Goal: Browse casually

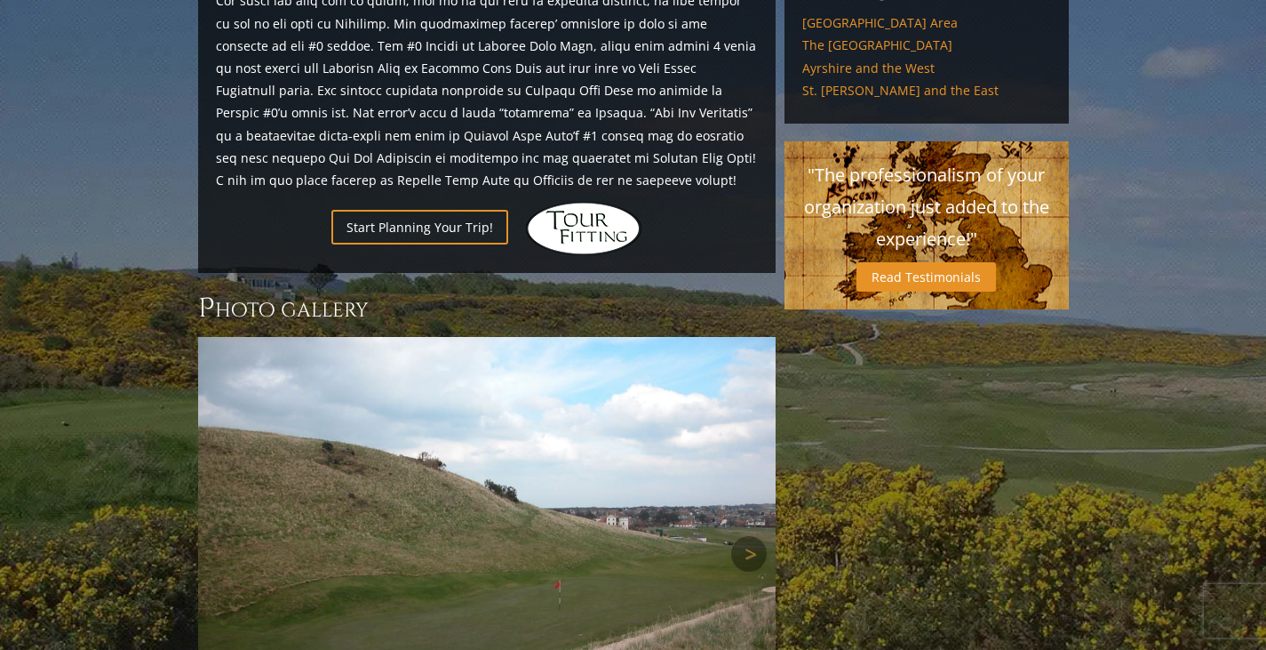
scroll to position [1545, 0]
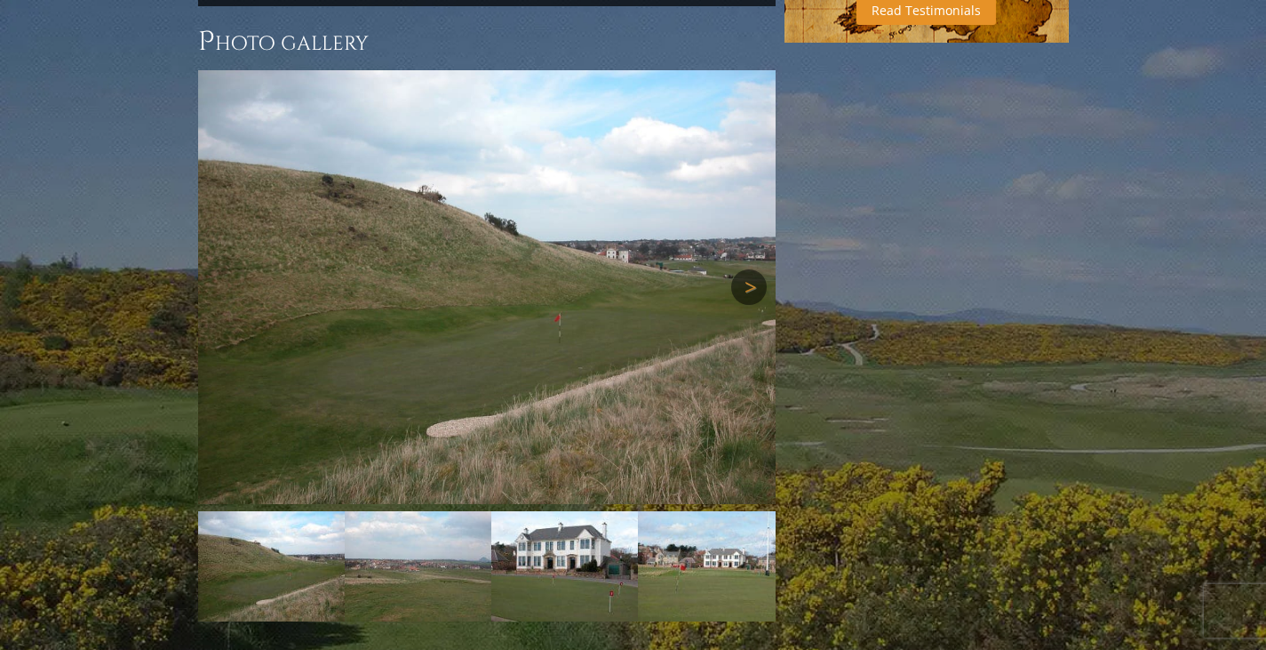
click at [744, 269] on link "Next" at bounding box center [749, 287] width 36 height 36
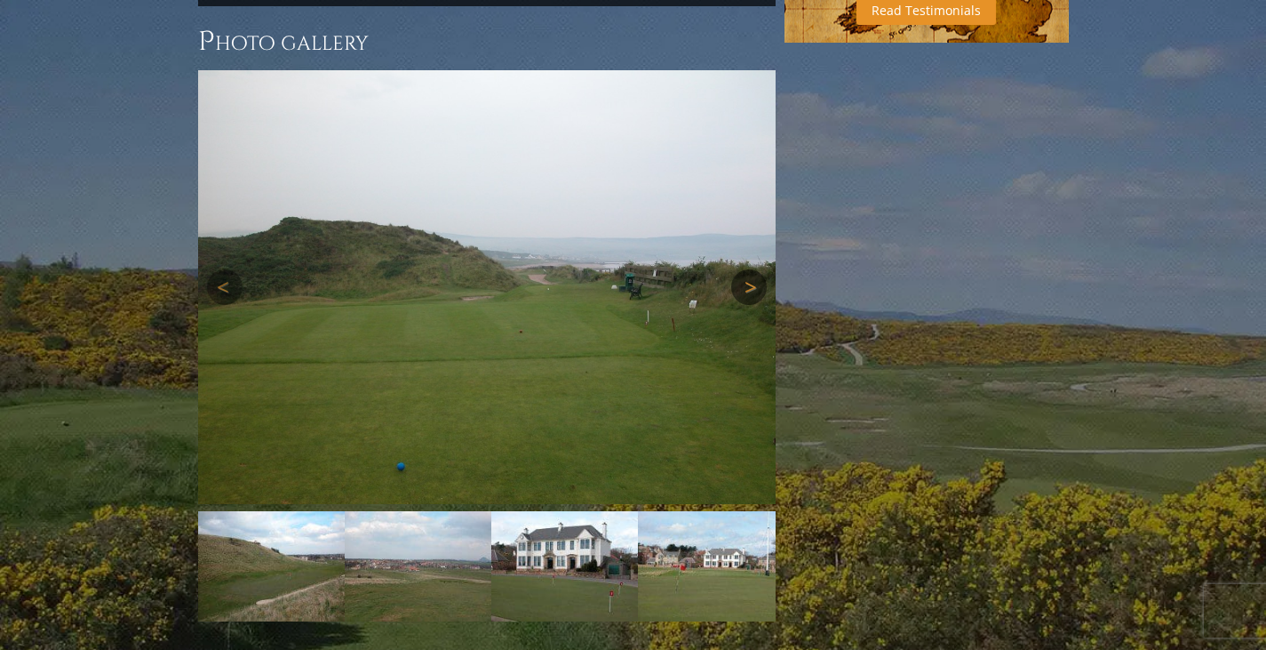
click at [744, 269] on link "Next" at bounding box center [749, 287] width 36 height 36
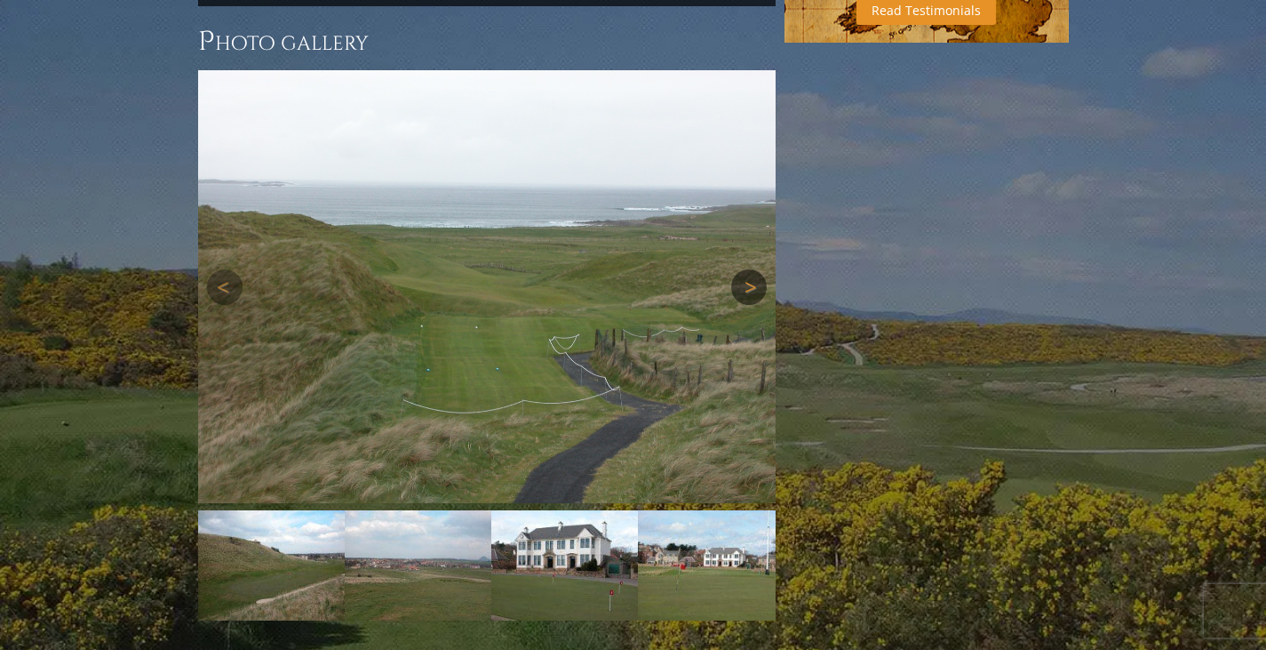
click at [744, 269] on link "Next" at bounding box center [749, 287] width 36 height 36
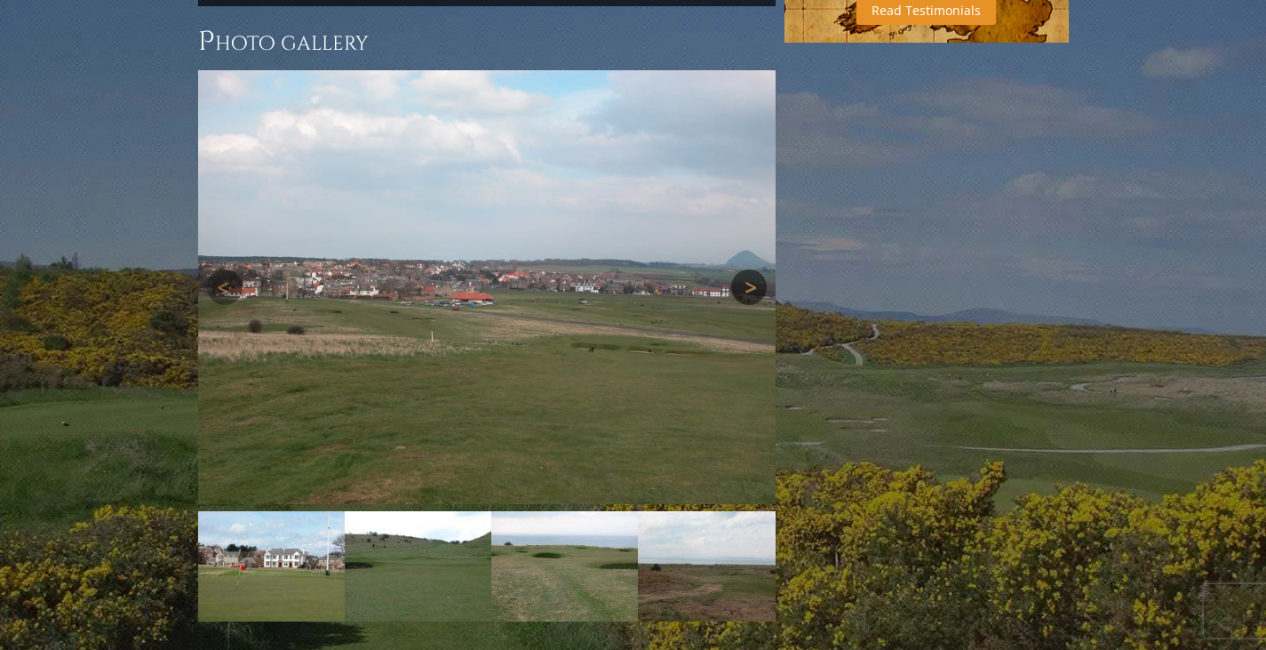
click at [744, 269] on link "Next" at bounding box center [749, 287] width 36 height 36
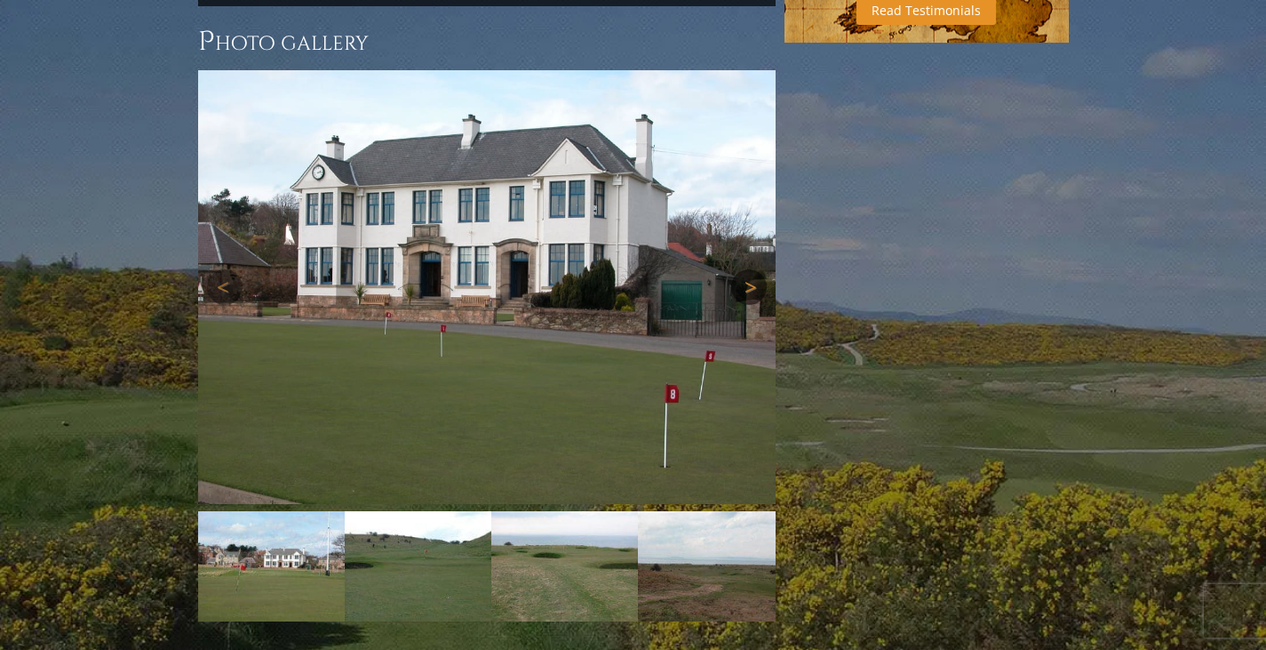
click at [744, 269] on link "Next" at bounding box center [749, 287] width 36 height 36
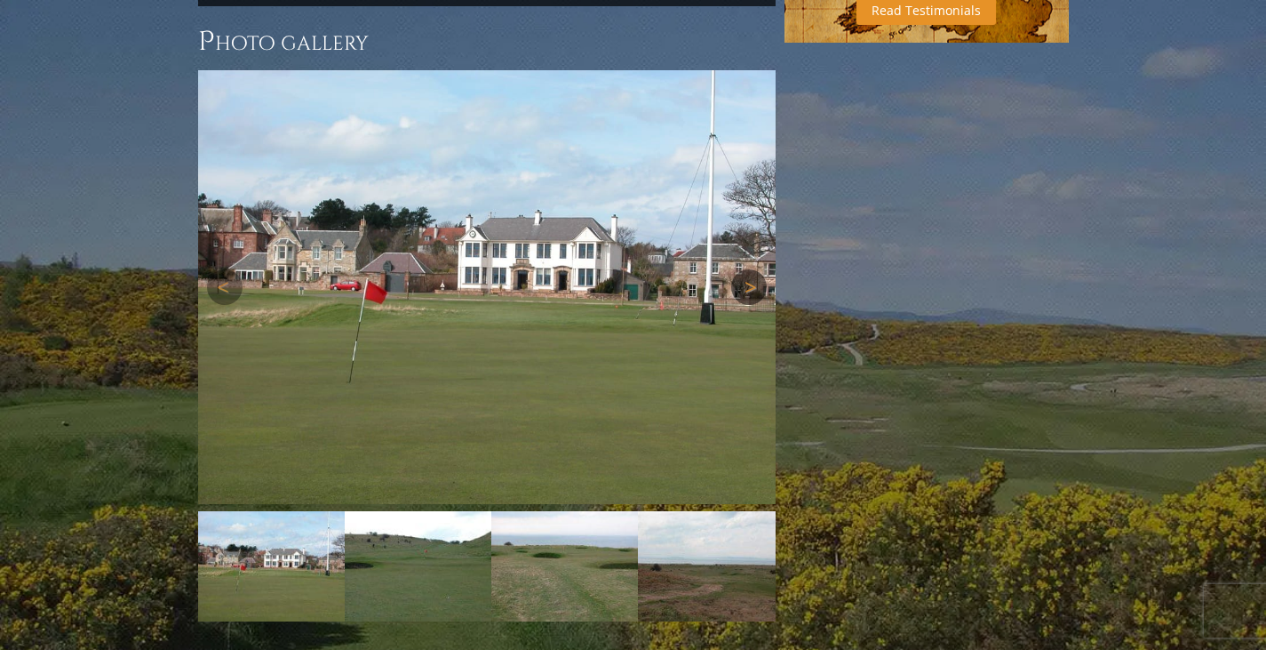
click at [744, 269] on link "Next" at bounding box center [749, 287] width 36 height 36
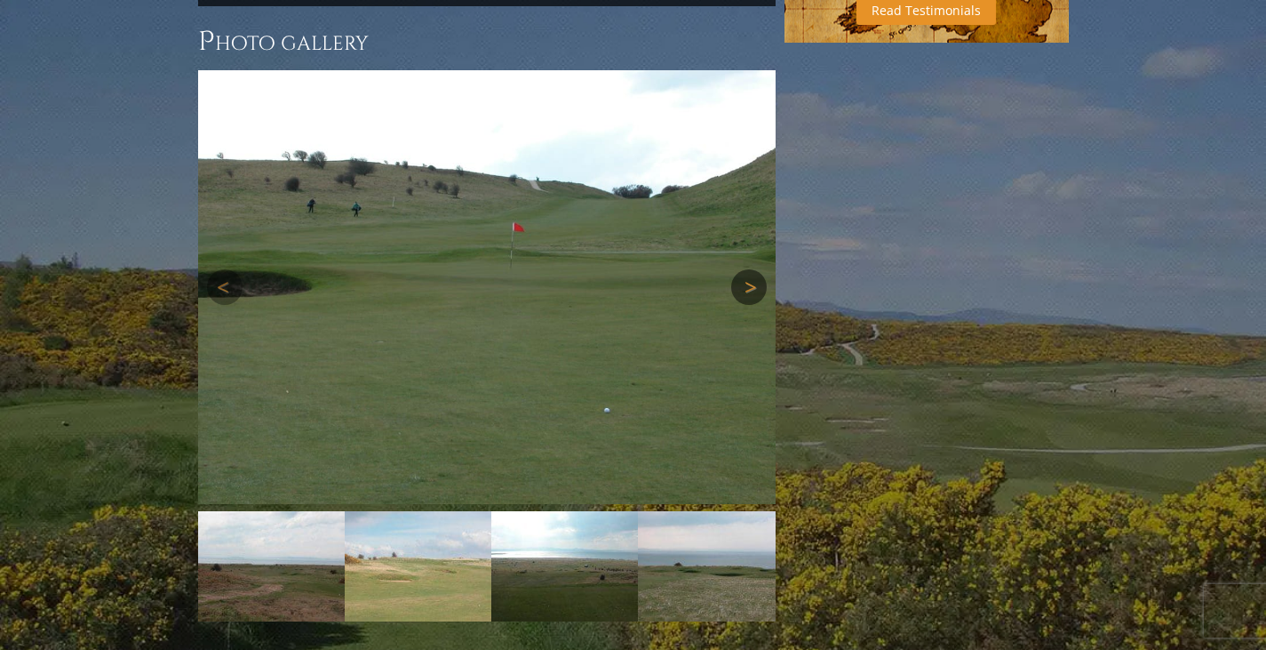
click at [743, 269] on link "Next" at bounding box center [749, 287] width 36 height 36
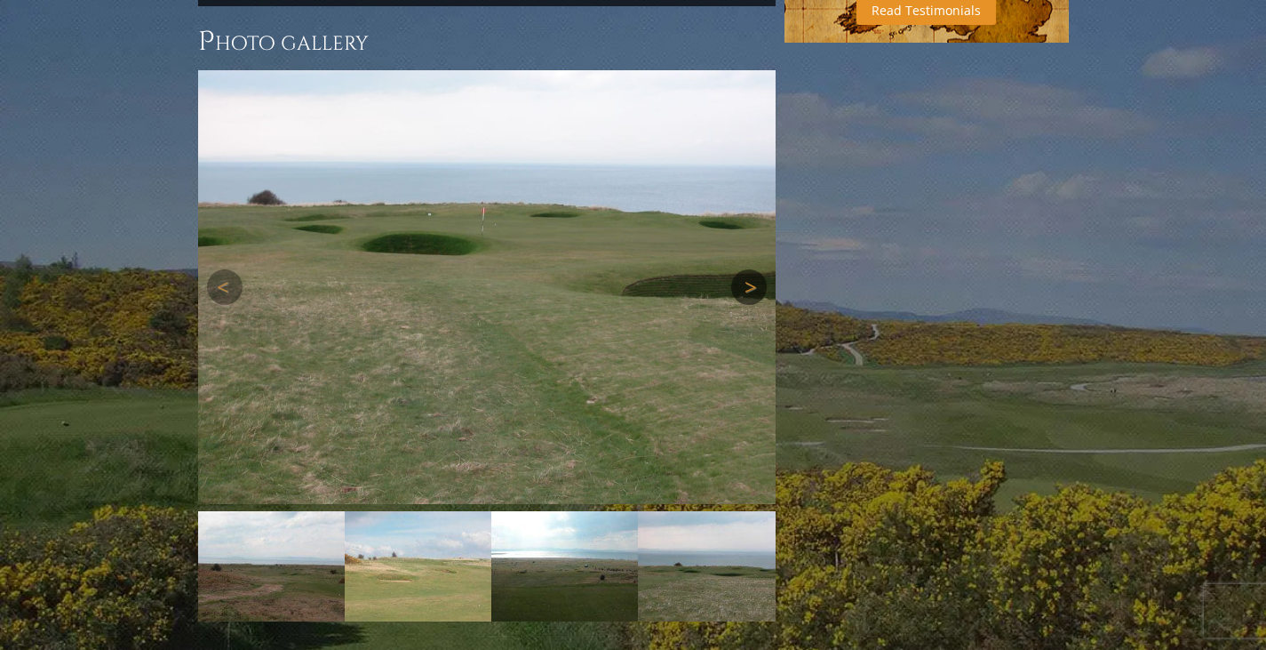
click at [743, 269] on link "Next" at bounding box center [749, 287] width 36 height 36
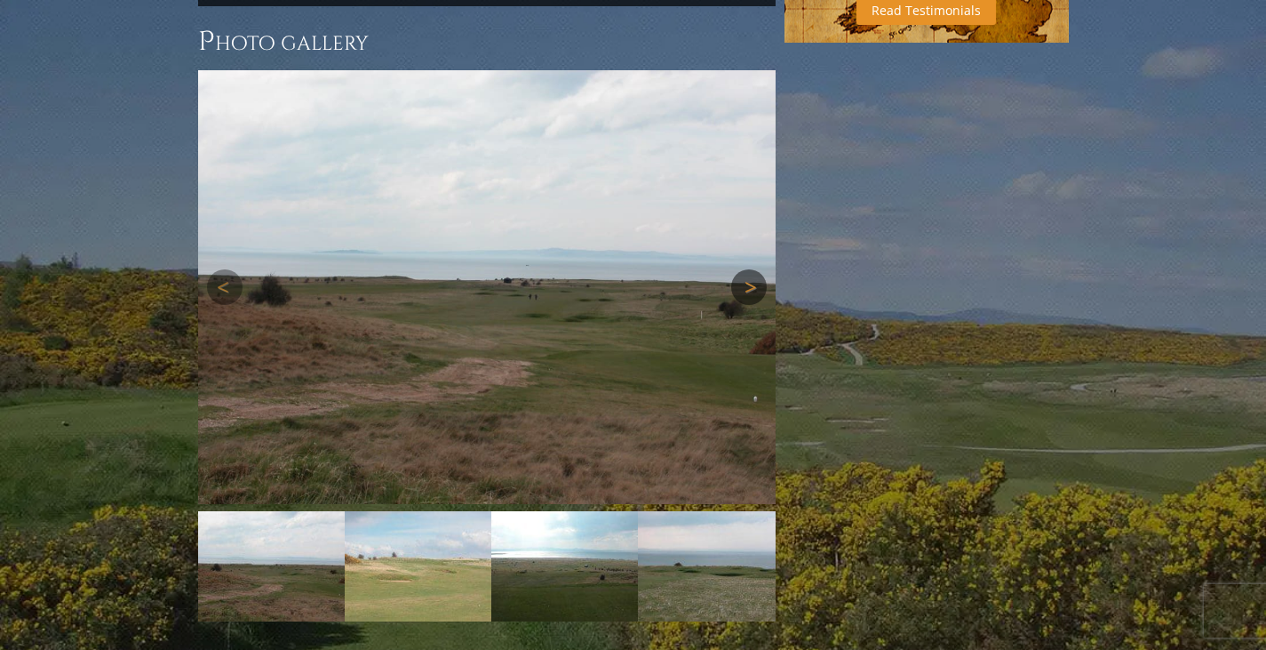
click at [743, 269] on link "Next" at bounding box center [749, 287] width 36 height 36
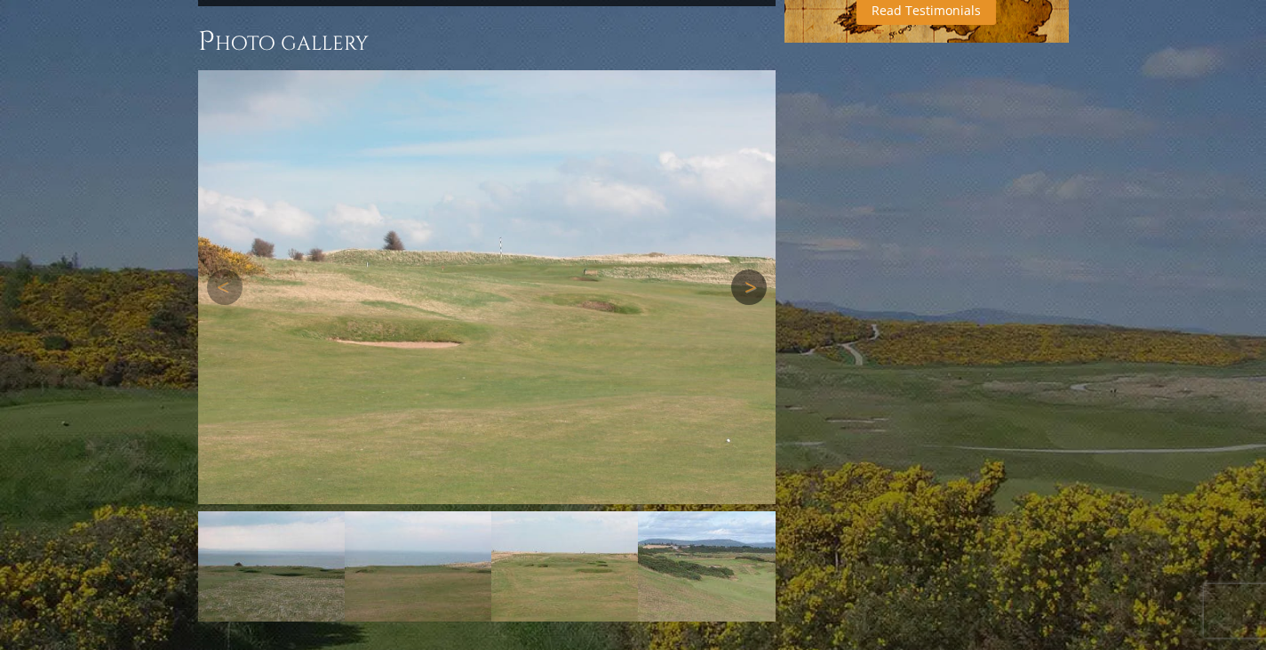
click at [743, 269] on link "Next" at bounding box center [749, 287] width 36 height 36
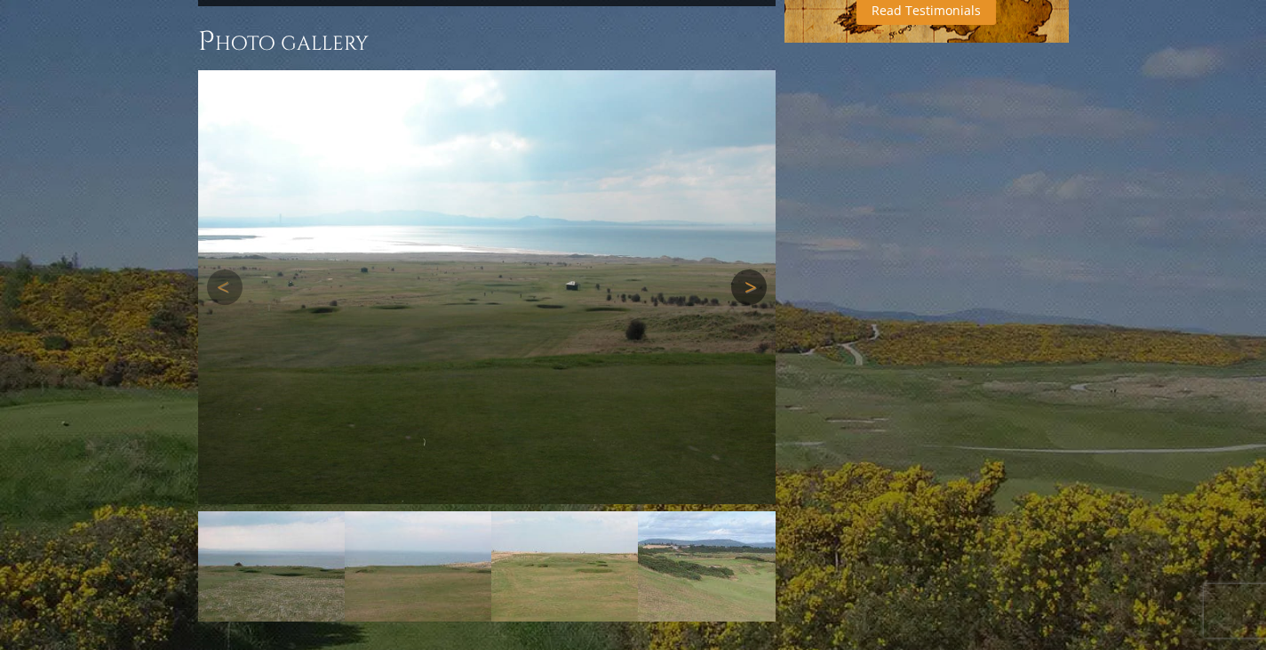
click at [741, 269] on link "Next" at bounding box center [749, 287] width 36 height 36
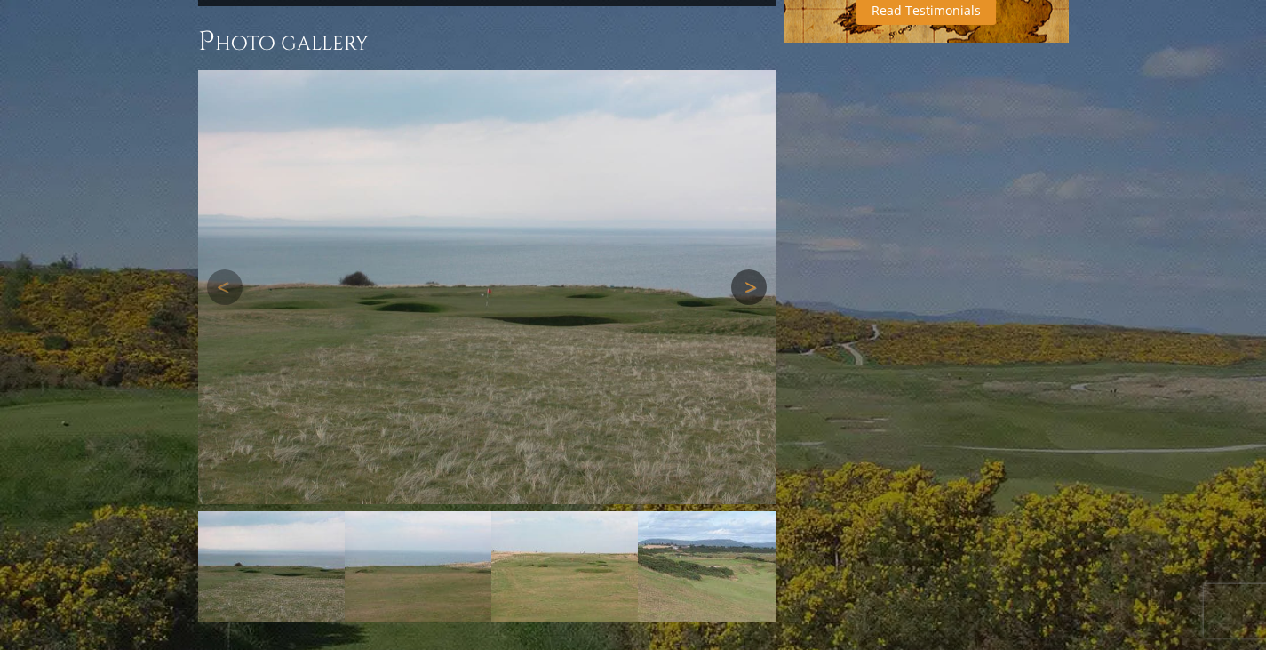
click at [741, 269] on link "Next" at bounding box center [749, 287] width 36 height 36
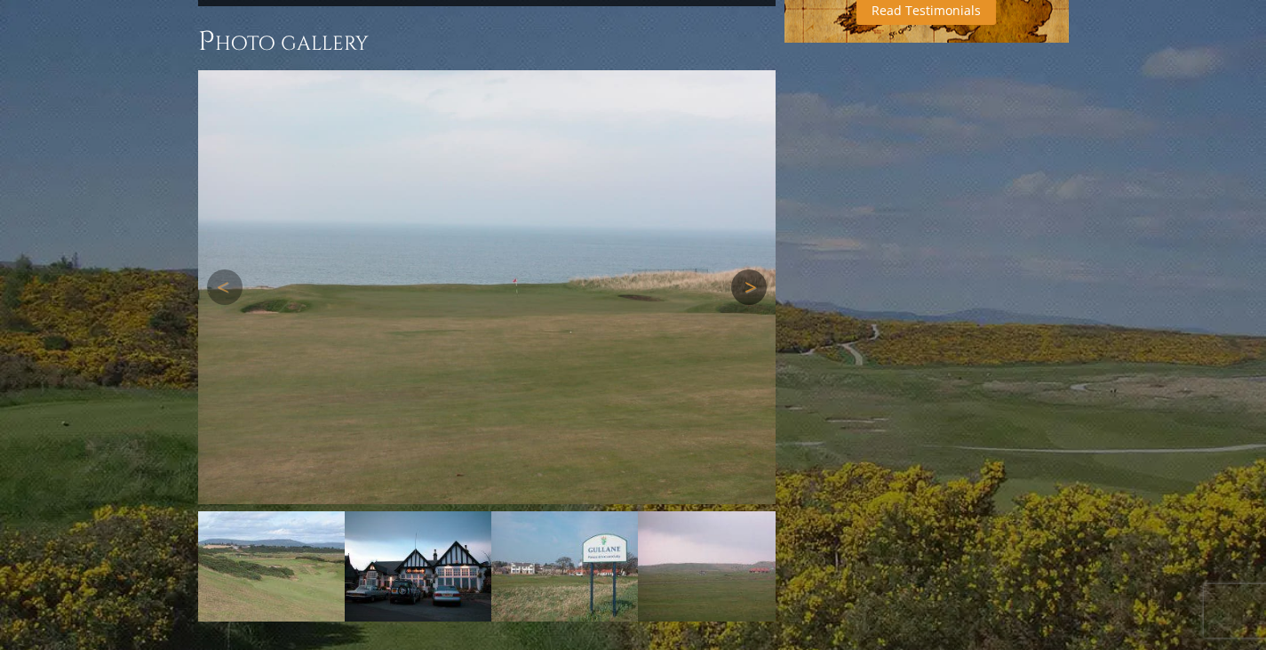
click at [741, 269] on link "Next" at bounding box center [749, 287] width 36 height 36
